Goal: Task Accomplishment & Management: Use online tool/utility

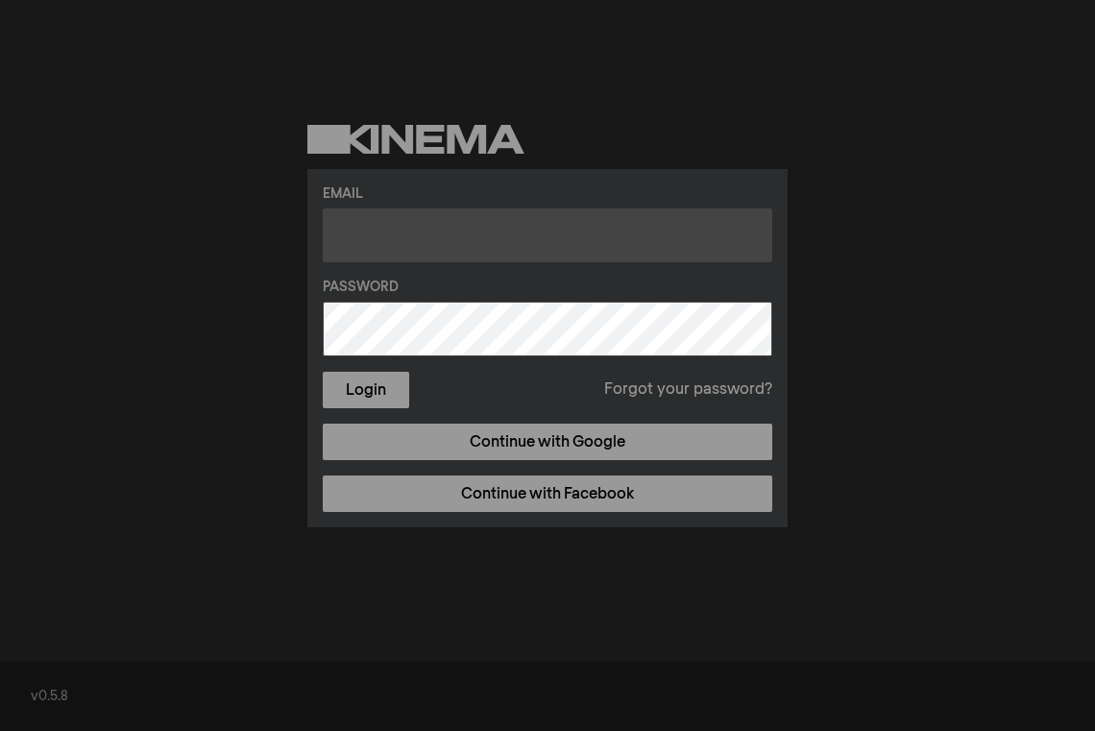
click at [386, 230] on input "text" at bounding box center [547, 235] width 449 height 54
type input "[PERSON_NAME][EMAIL_ADDRESS][PERSON_NAME][DOMAIN_NAME]"
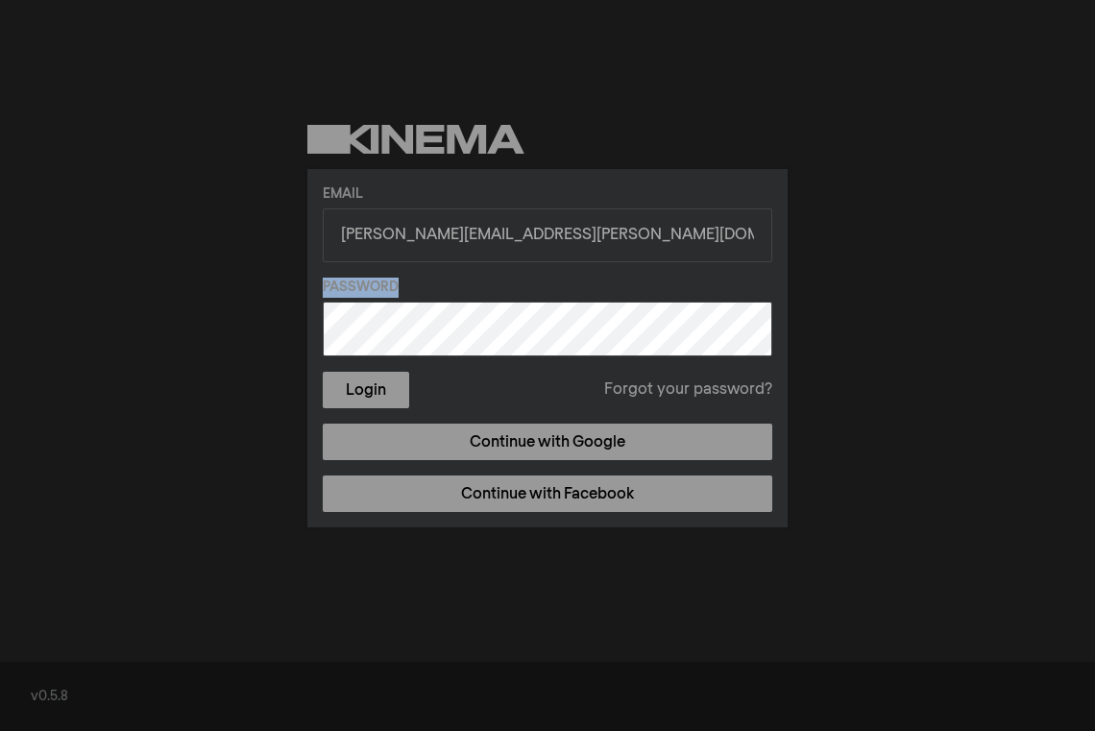
click at [477, 291] on label "Password" at bounding box center [547, 288] width 449 height 20
click at [375, 387] on button "Login" at bounding box center [366, 390] width 86 height 36
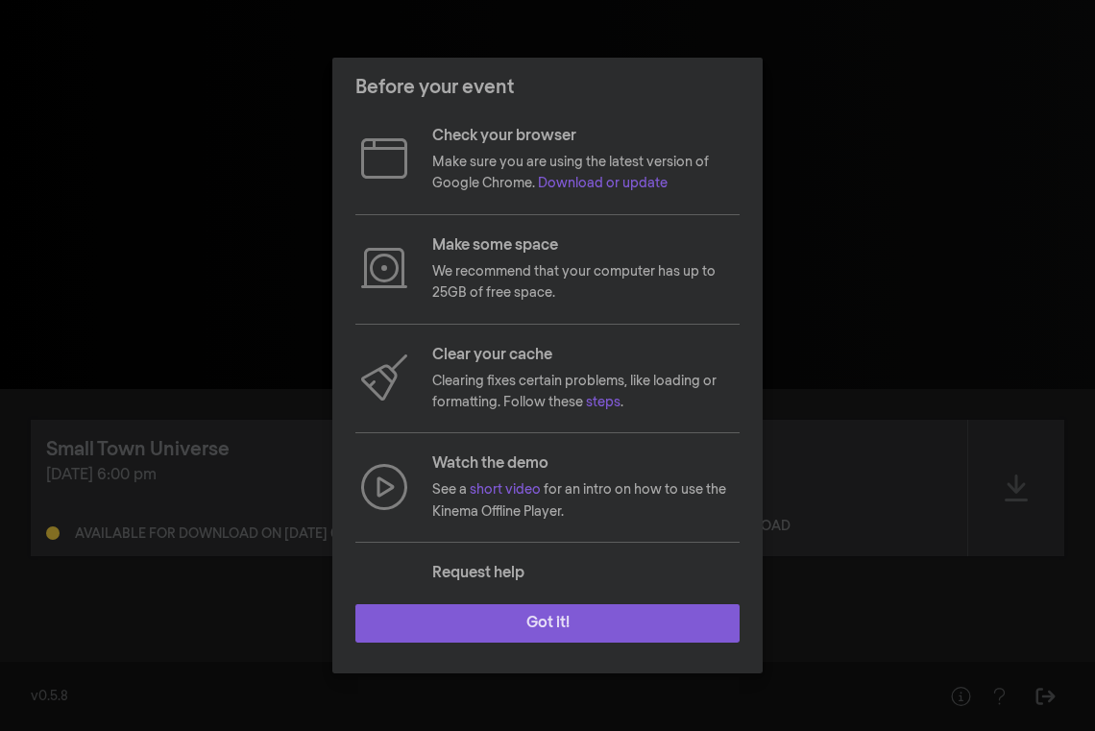
click at [524, 627] on button "Got it!" at bounding box center [547, 623] width 384 height 38
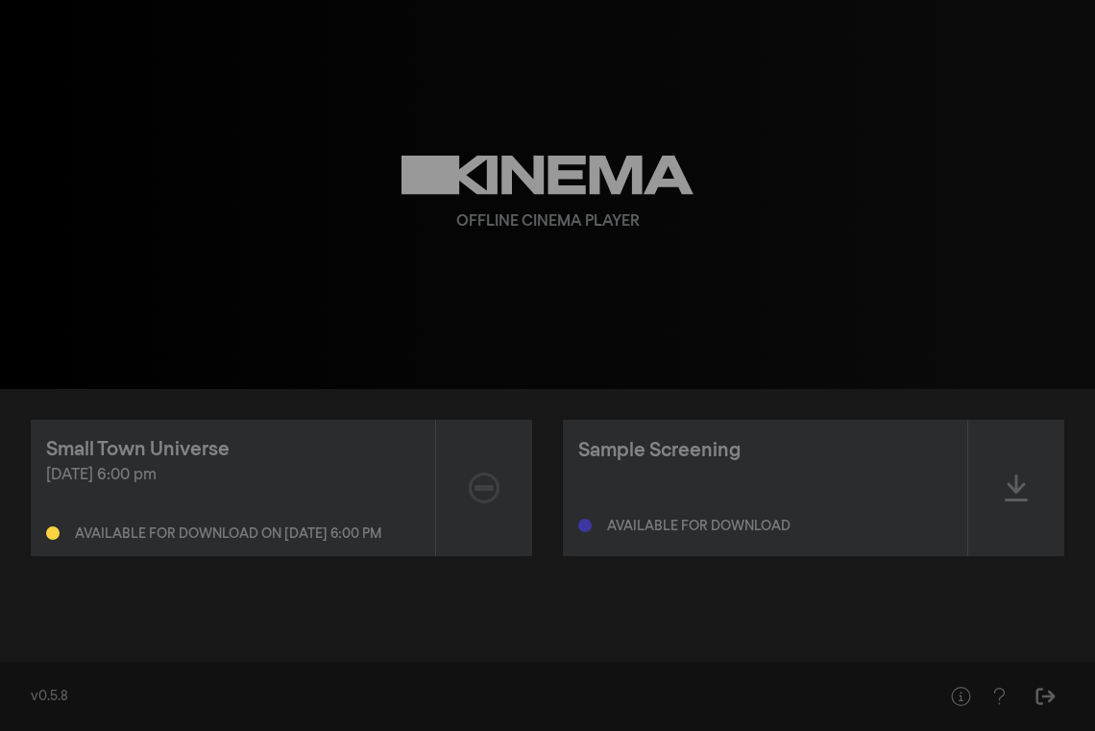
click at [408, 472] on div "[DATE] 6:00 pm" at bounding box center [233, 475] width 374 height 23
click at [370, 533] on div "Available for download on [DATE] 6:00 pm" at bounding box center [228, 533] width 306 height 13
click at [818, 477] on div "Sample Screening Available for download" at bounding box center [765, 488] width 404 height 136
click at [826, 518] on div "Available for download" at bounding box center [765, 521] width 374 height 23
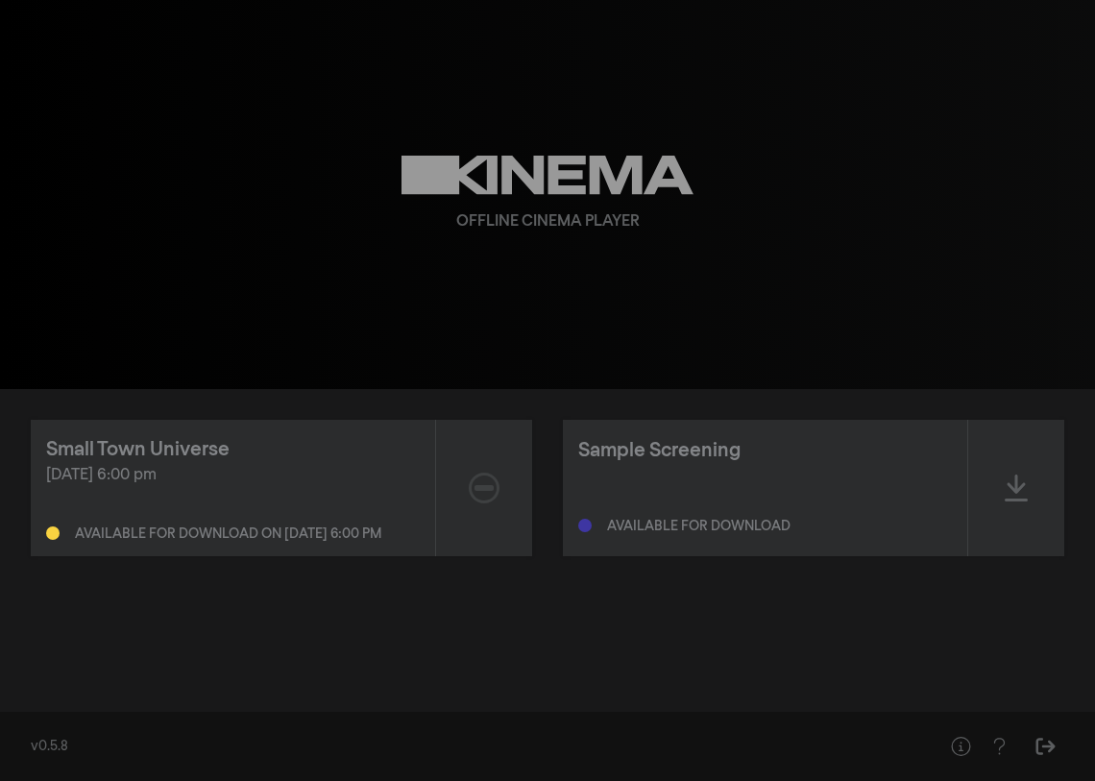
click at [271, 434] on div "Small Town Universe [DATE] 6:00 pm Available for download on [DATE] 6:00 pm" at bounding box center [233, 488] width 404 height 136
click at [280, 470] on div "[DATE] 6:00 pm" at bounding box center [233, 475] width 374 height 23
click at [549, 273] on div "Offline Cinema Player" at bounding box center [547, 194] width 691 height 389
